Goal: Task Accomplishment & Management: Use online tool/utility

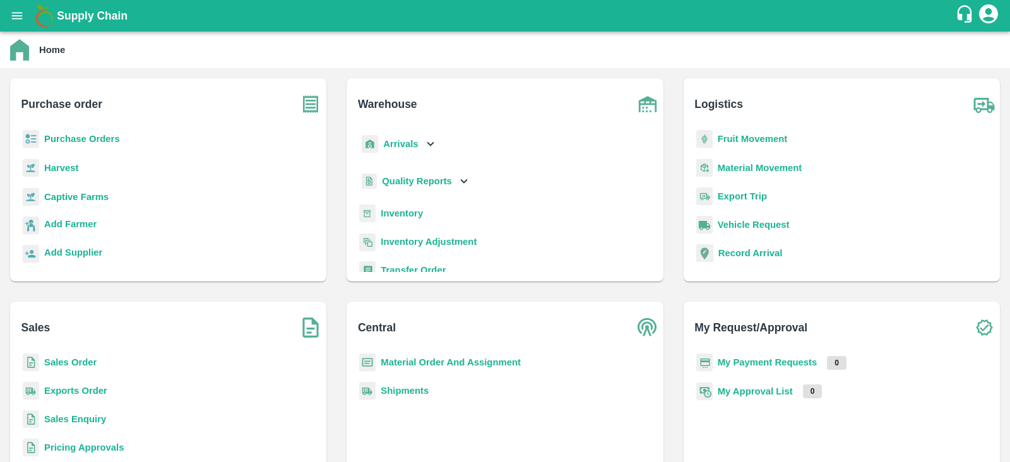
scroll to position [53, 0]
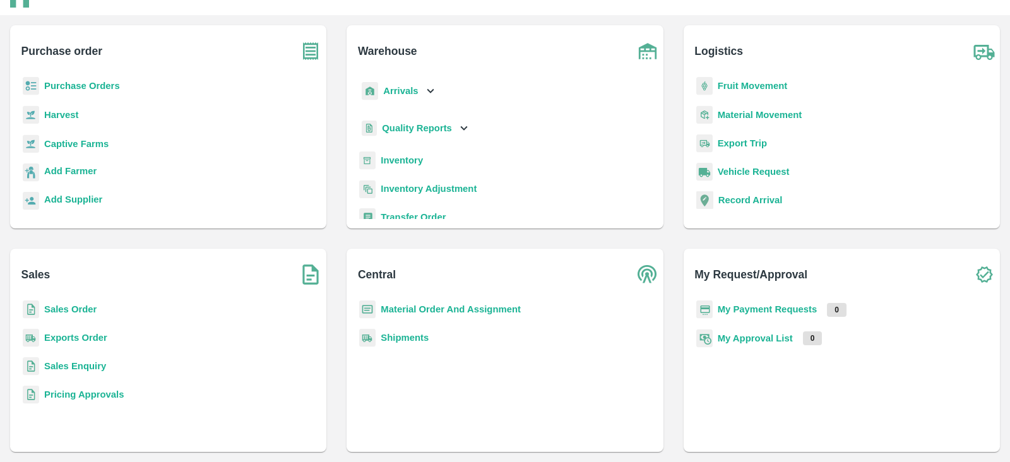
click at [76, 304] on b "Sales Order" at bounding box center [70, 309] width 52 height 10
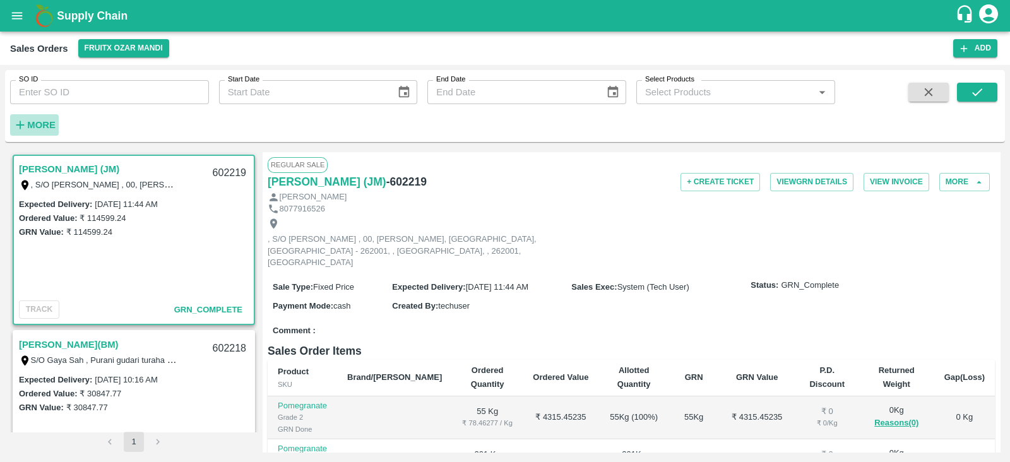
click at [42, 123] on strong "More" at bounding box center [41, 125] width 28 height 10
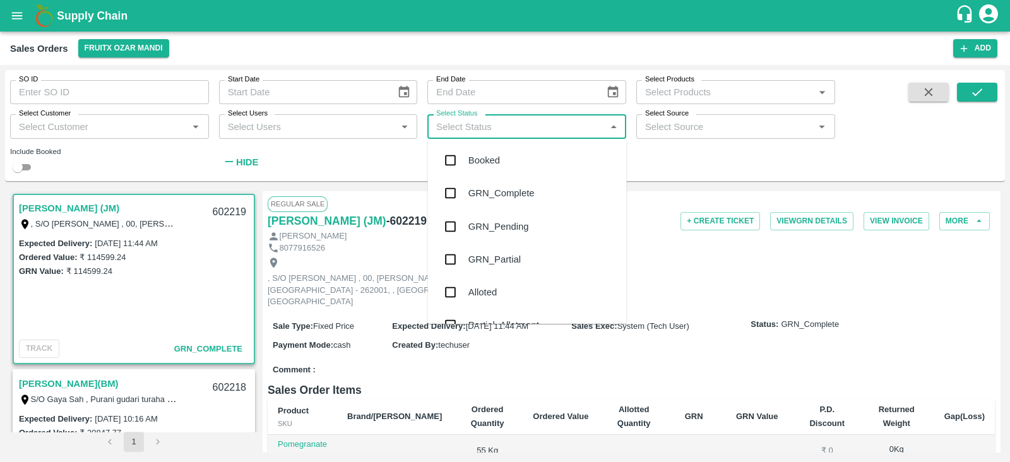
click at [508, 122] on input "Select Status" at bounding box center [516, 126] width 170 height 16
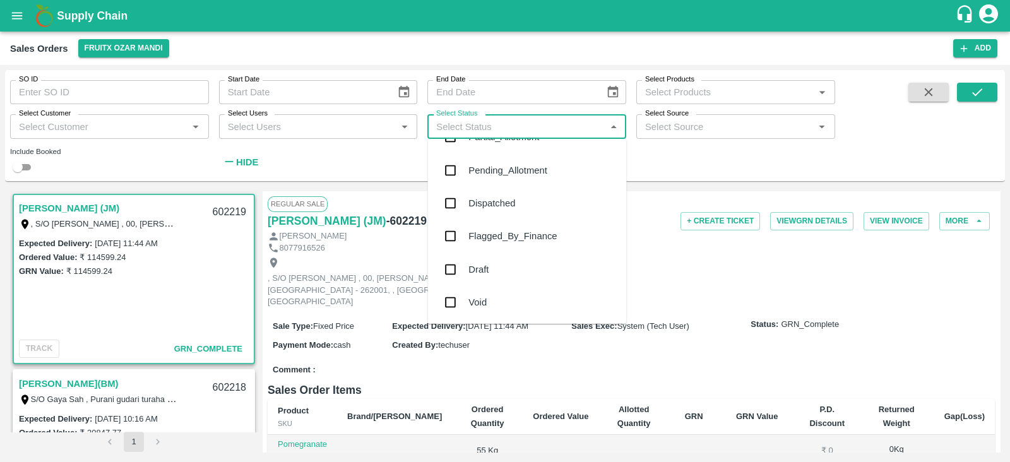
click at [495, 235] on div "Flagged_By_Finance" at bounding box center [512, 236] width 88 height 14
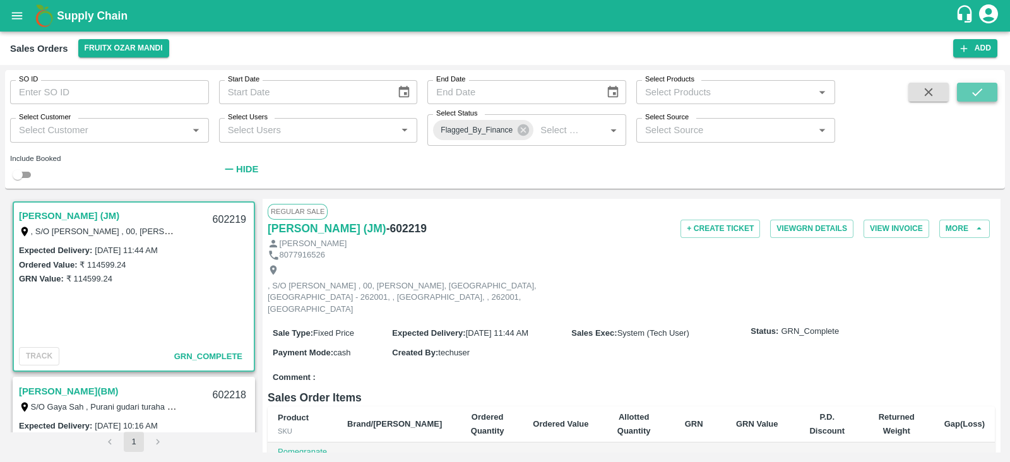
click at [967, 98] on button "submit" at bounding box center [977, 92] width 40 height 19
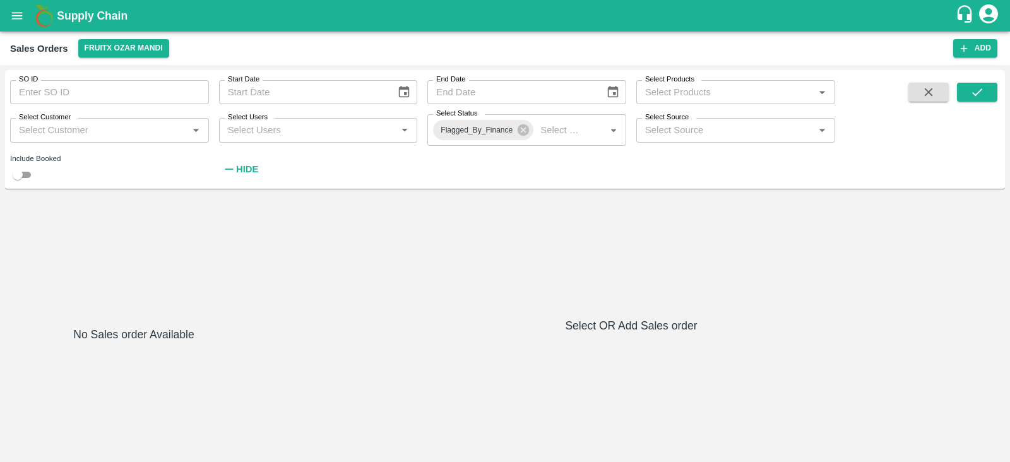
click at [364, 138] on div "Select Users   *" at bounding box center [318, 130] width 199 height 24
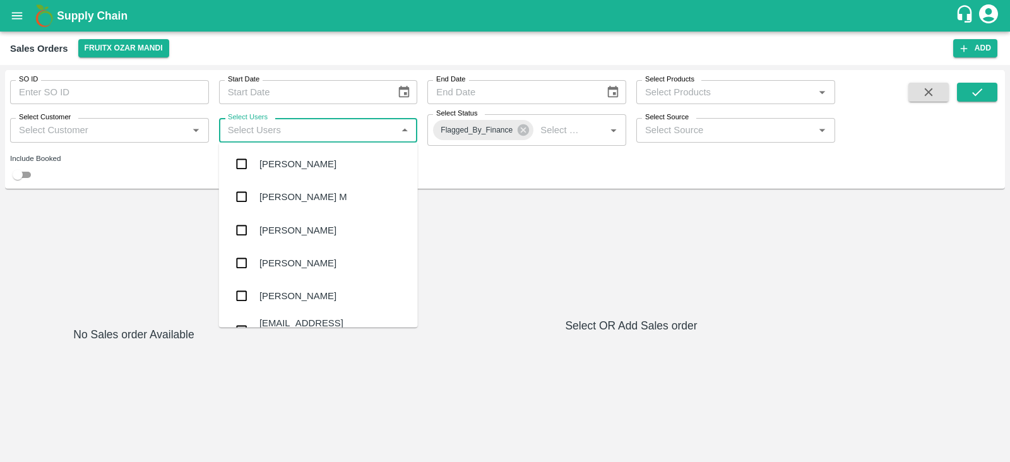
click at [521, 169] on div "SO ID SO ID Start Date Start Date End Date End Date Select Products Select Prod…" at bounding box center [417, 126] width 835 height 112
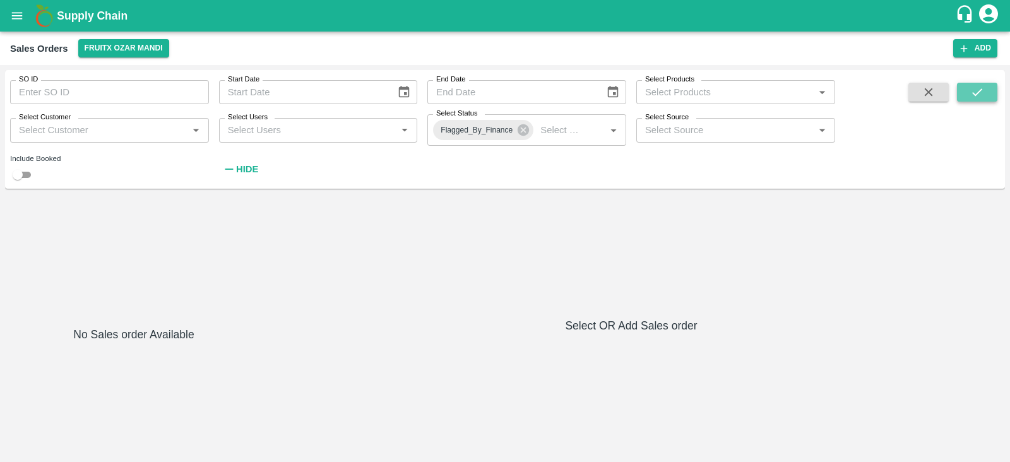
click at [971, 90] on icon "submit" at bounding box center [977, 92] width 14 height 14
click at [975, 99] on icon "submit" at bounding box center [977, 92] width 14 height 14
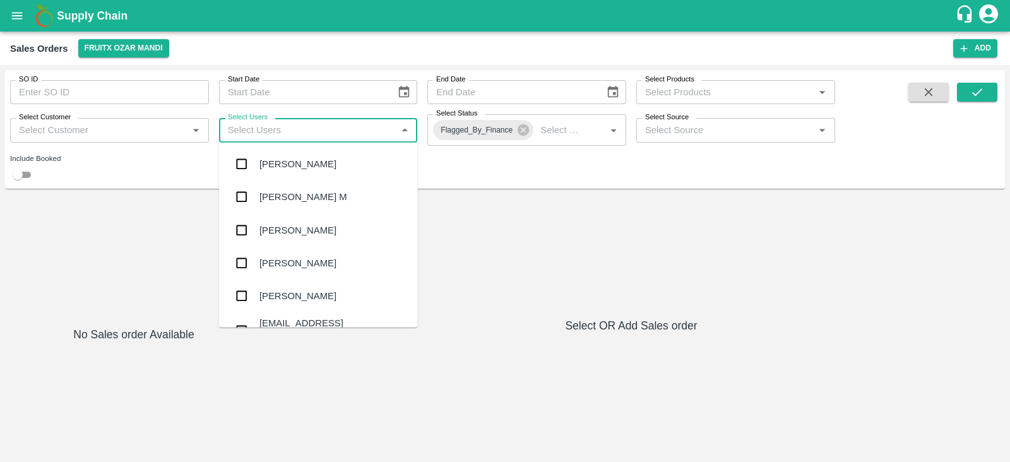
click at [280, 131] on input "Select Users" at bounding box center [308, 130] width 170 height 16
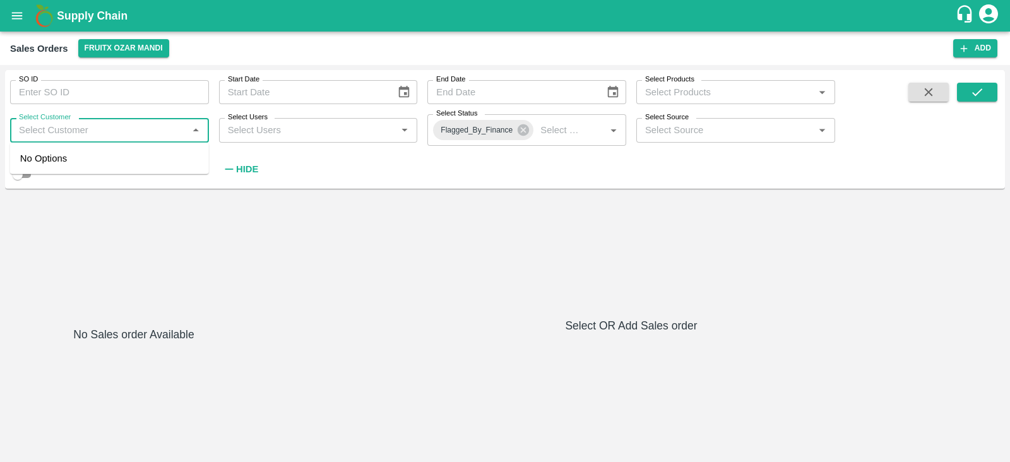
click at [157, 137] on input "Select Customer" at bounding box center [99, 130] width 170 height 16
click at [444, 177] on div "SO ID SO ID Start Date Start Date End Date End Date Select Products Select Prod…" at bounding box center [417, 126] width 835 height 112
click at [401, 50] on div "Sales Orders FruitX [PERSON_NAME]" at bounding box center [481, 48] width 943 height 18
click at [521, 131] on icon at bounding box center [522, 129] width 11 height 11
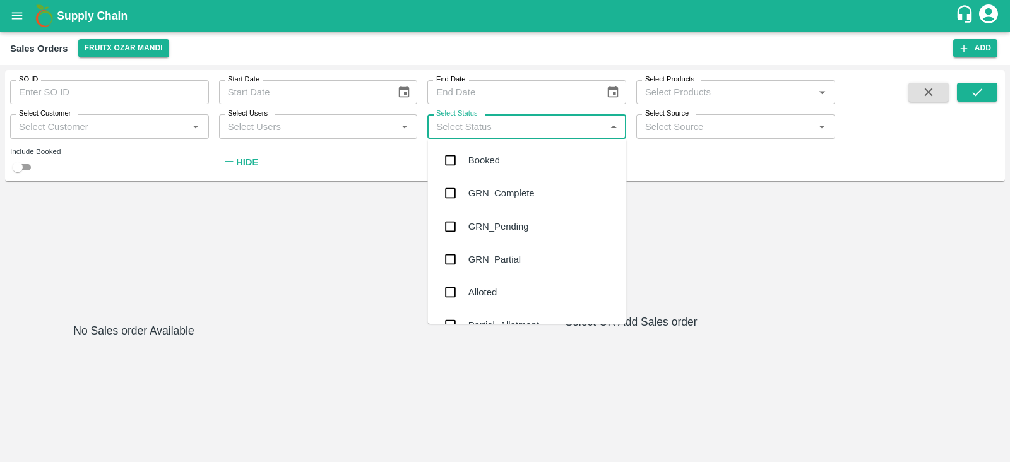
click at [498, 127] on input "Select Status" at bounding box center [516, 126] width 170 height 16
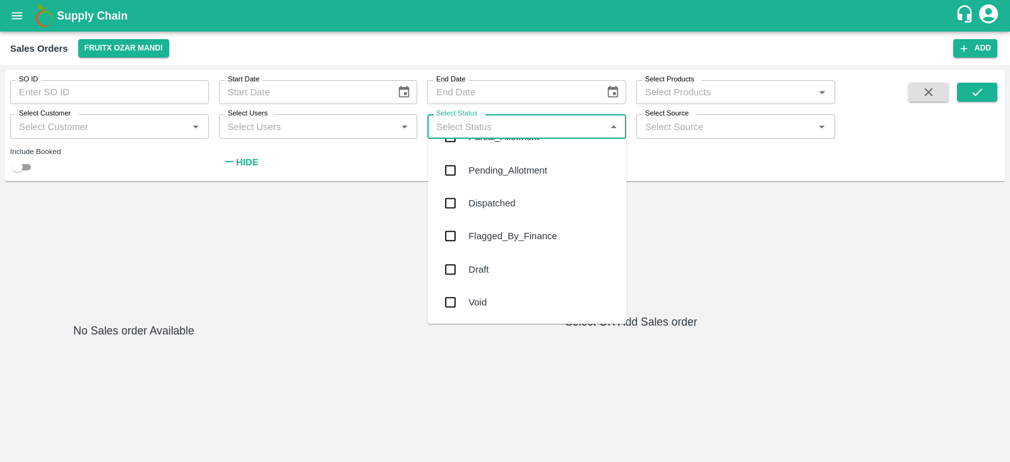
click at [492, 238] on div "Flagged_By_Finance" at bounding box center [512, 236] width 88 height 14
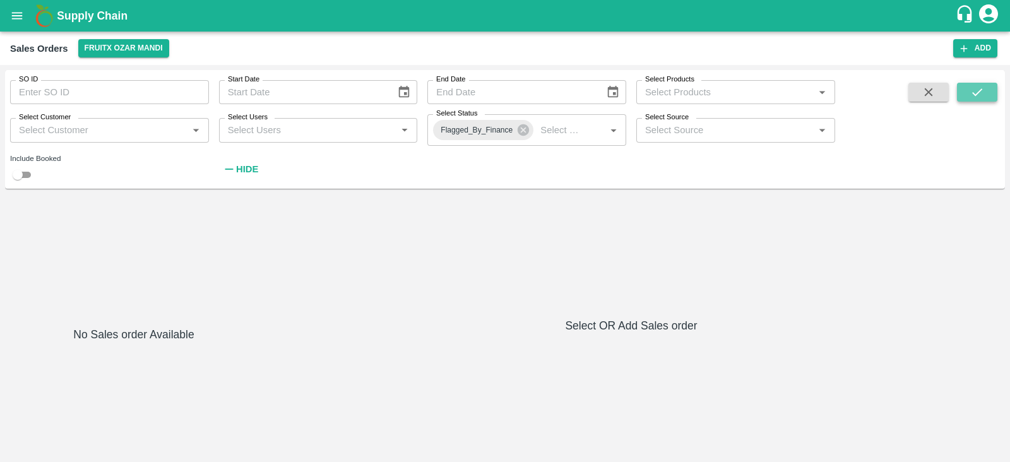
click at [993, 92] on button "submit" at bounding box center [977, 92] width 40 height 19
